Goal: Transaction & Acquisition: Purchase product/service

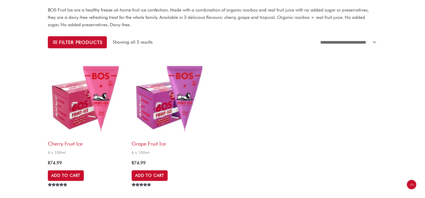
scroll to position [178, 0]
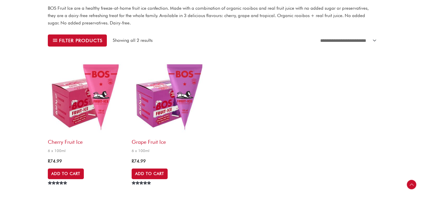
click at [69, 104] on img at bounding box center [87, 97] width 78 height 78
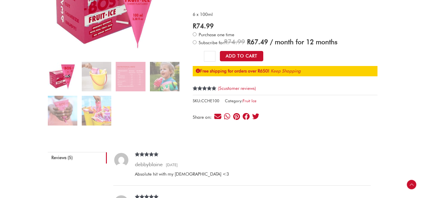
scroll to position [132, 0]
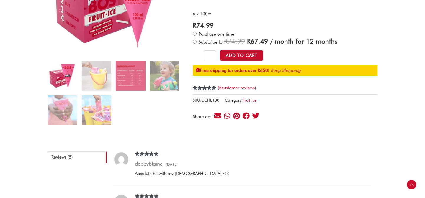
click at [131, 75] on img at bounding box center [131, 76] width 30 height 30
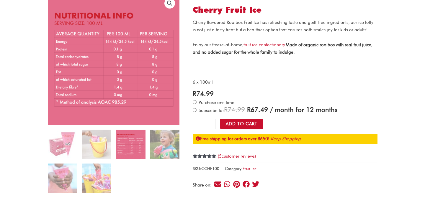
scroll to position [63, 0]
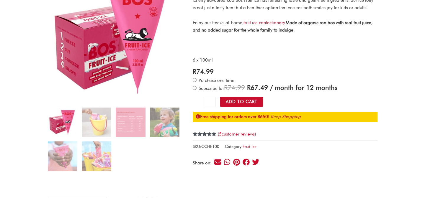
scroll to position [89, 0]
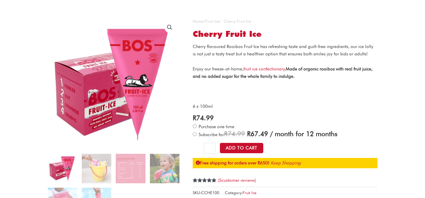
scroll to position [36, 0]
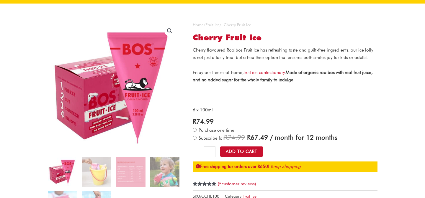
click at [216, 24] on link "Fruit Ice" at bounding box center [213, 24] width 14 height 5
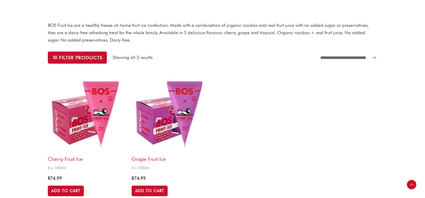
scroll to position [168, 0]
